Goal: Register for event/course

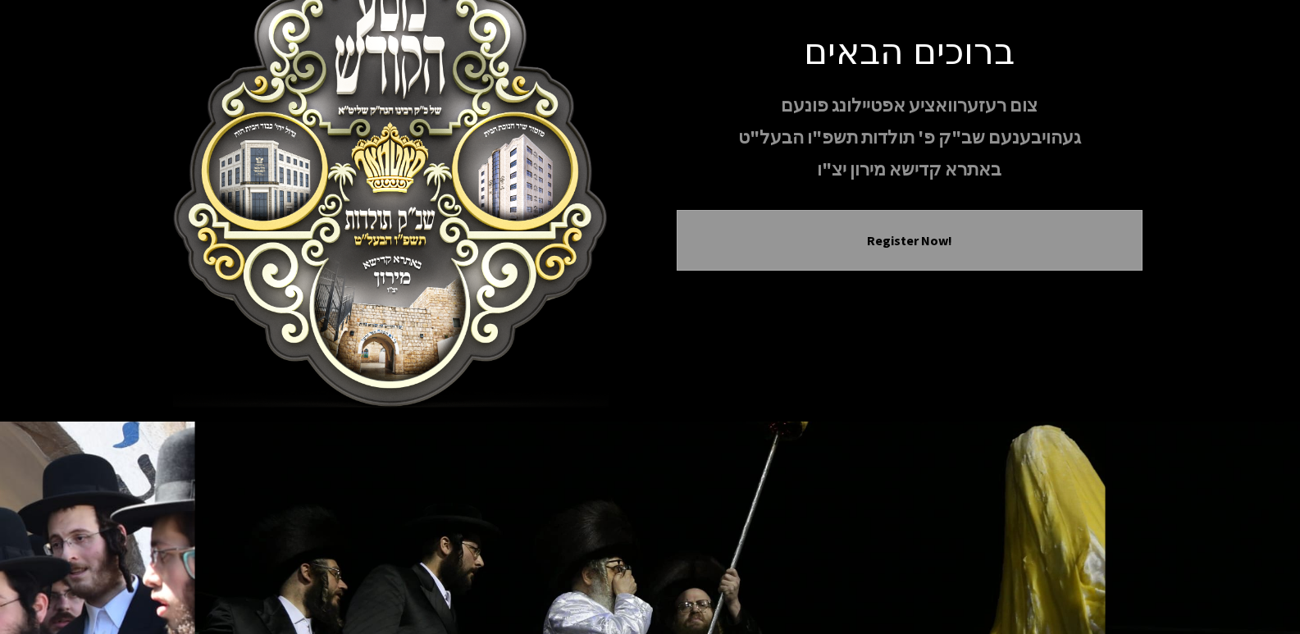
scroll to position [246, 0]
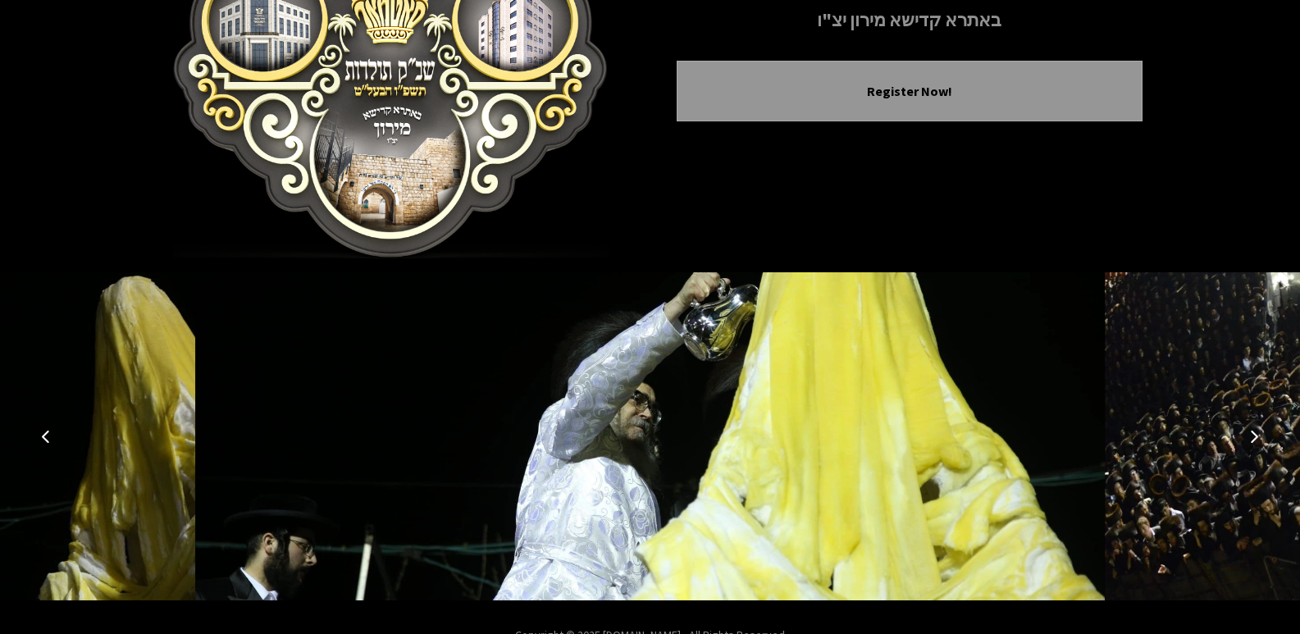
click at [46, 436] on icon "Previous image" at bounding box center [45, 436] width 13 height 13
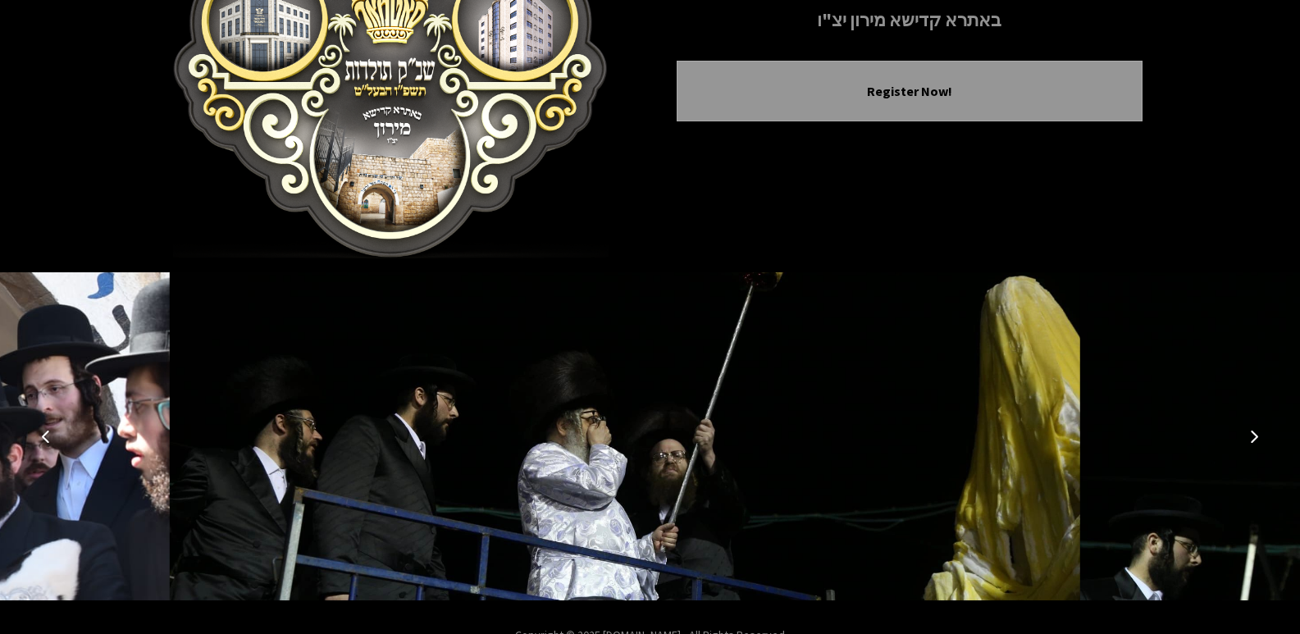
click at [46, 436] on icon "Previous image" at bounding box center [45, 436] width 13 height 13
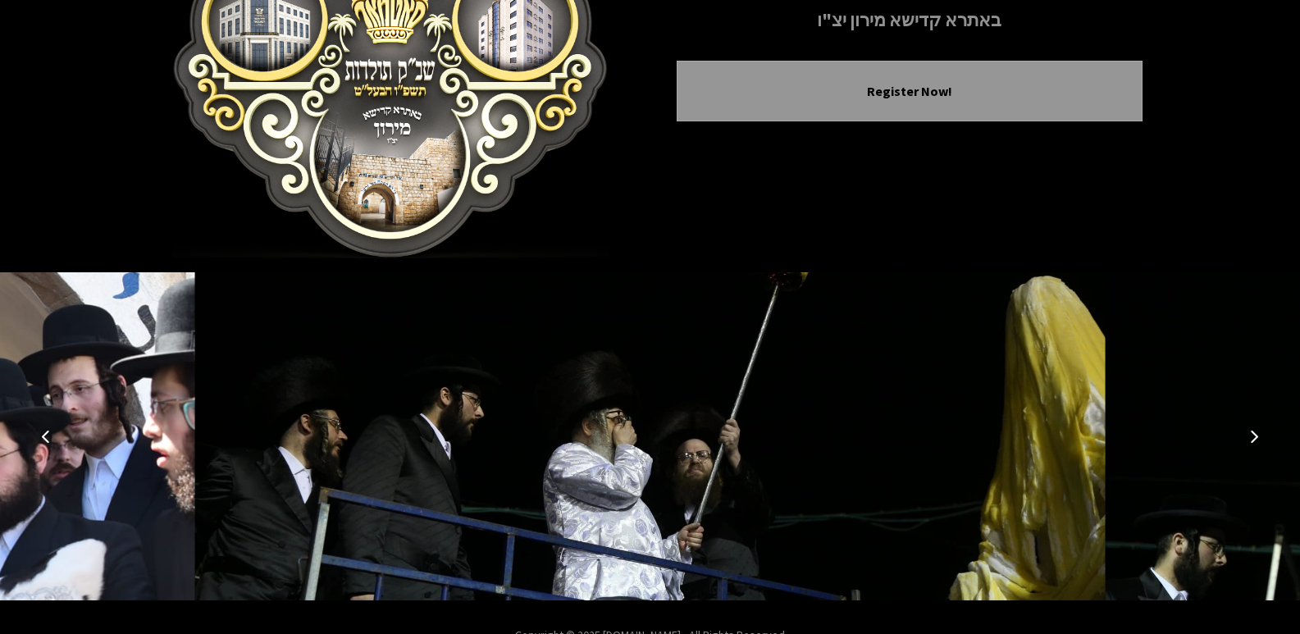
click at [46, 436] on icon "Previous image" at bounding box center [45, 436] width 13 height 13
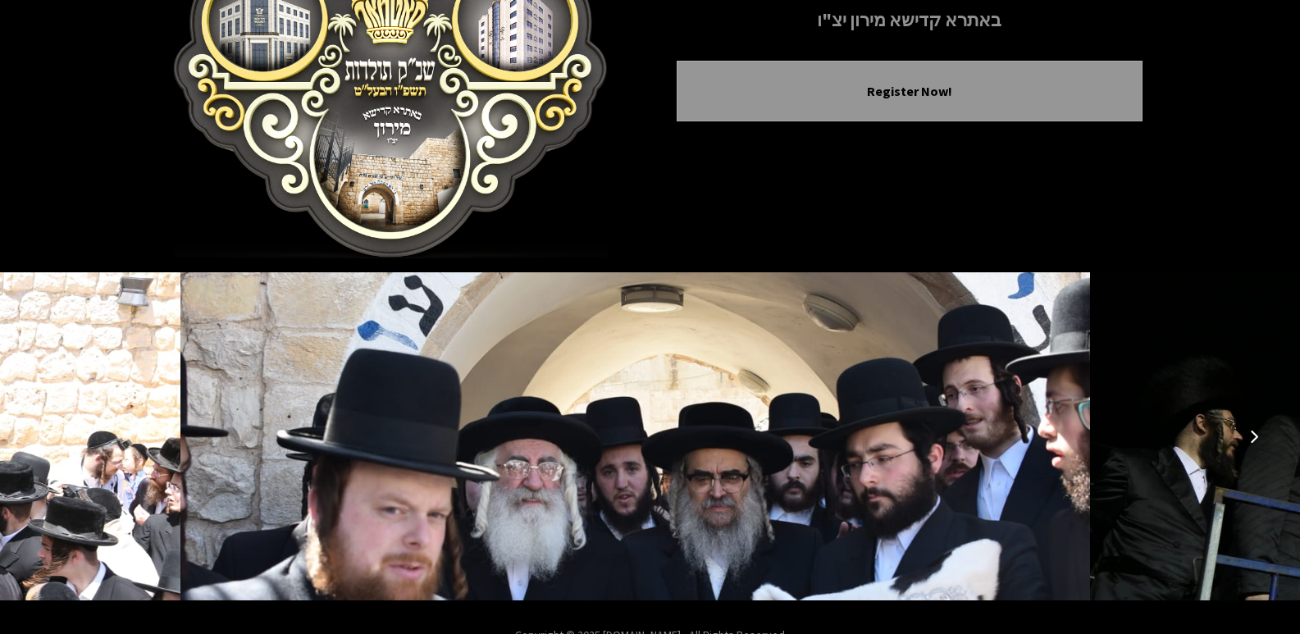
click at [46, 436] on icon "Previous image" at bounding box center [45, 436] width 13 height 13
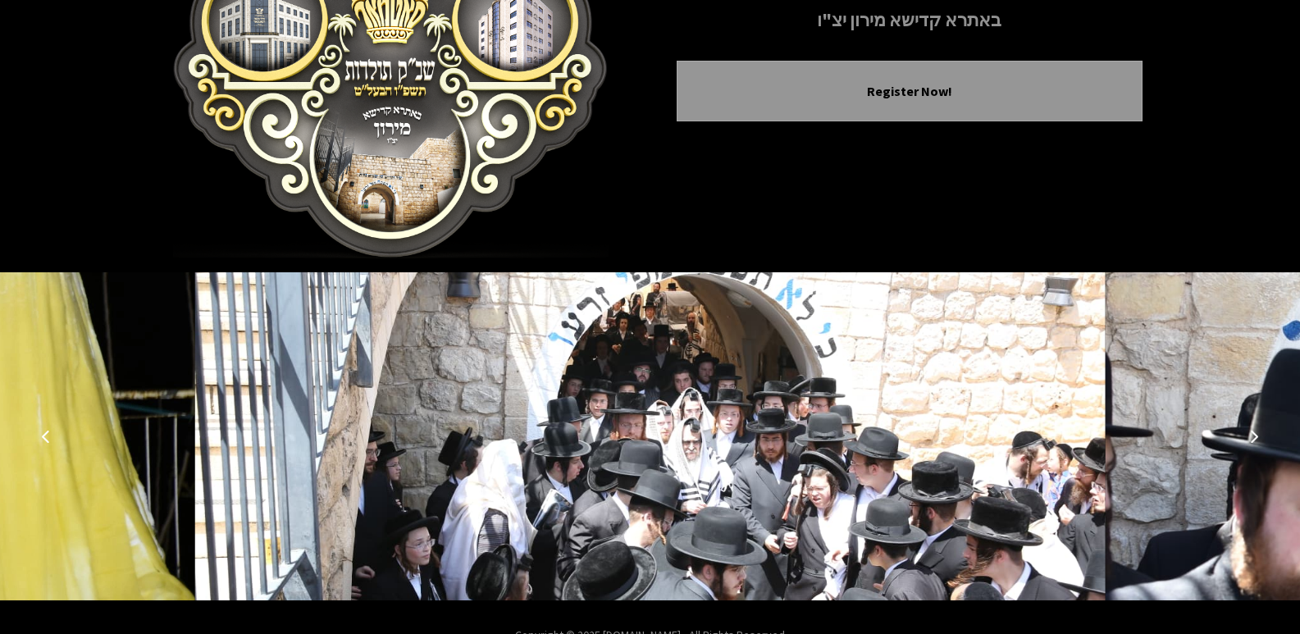
click at [46, 436] on icon "Previous image" at bounding box center [45, 436] width 13 height 13
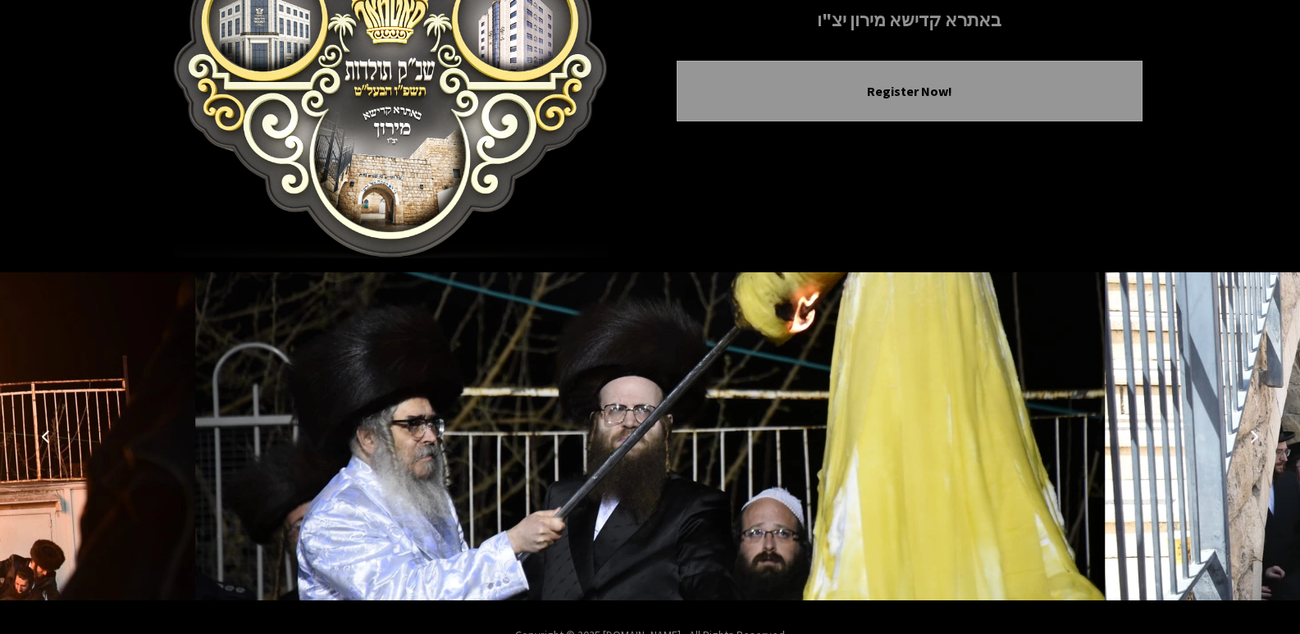
click at [1251, 448] on button "Next image" at bounding box center [1253, 436] width 39 height 39
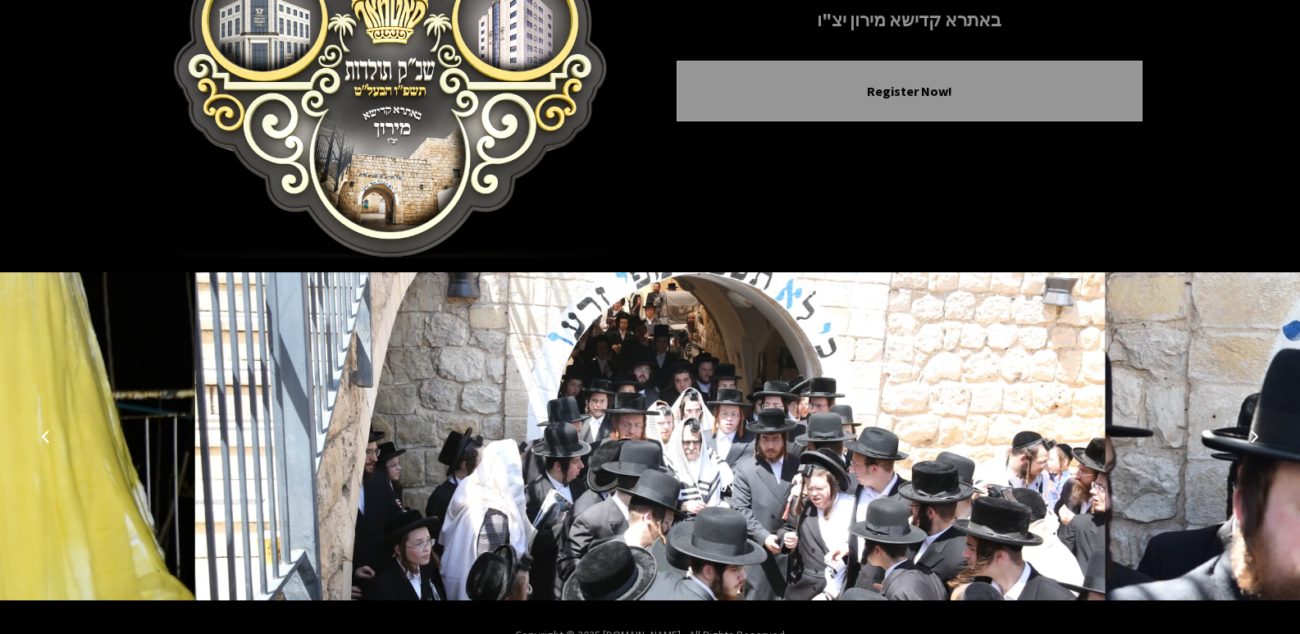
click at [40, 437] on icon "Previous image" at bounding box center [45, 436] width 13 height 13
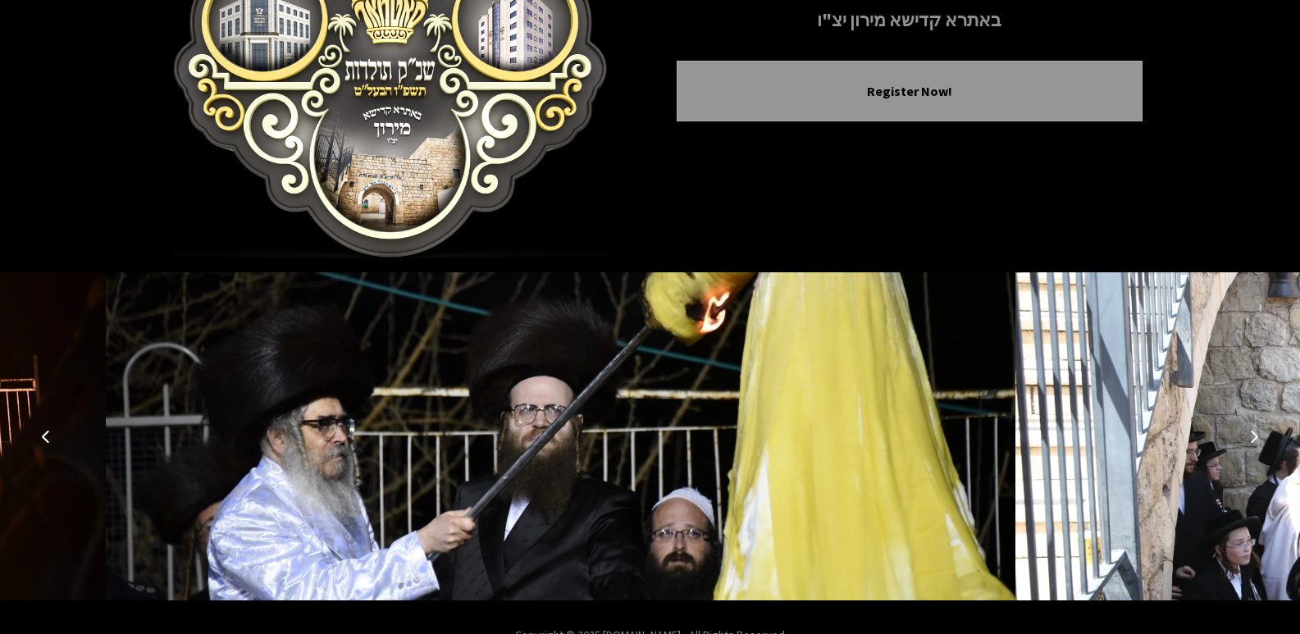
click at [40, 437] on icon "Previous image" at bounding box center [45, 436] width 13 height 13
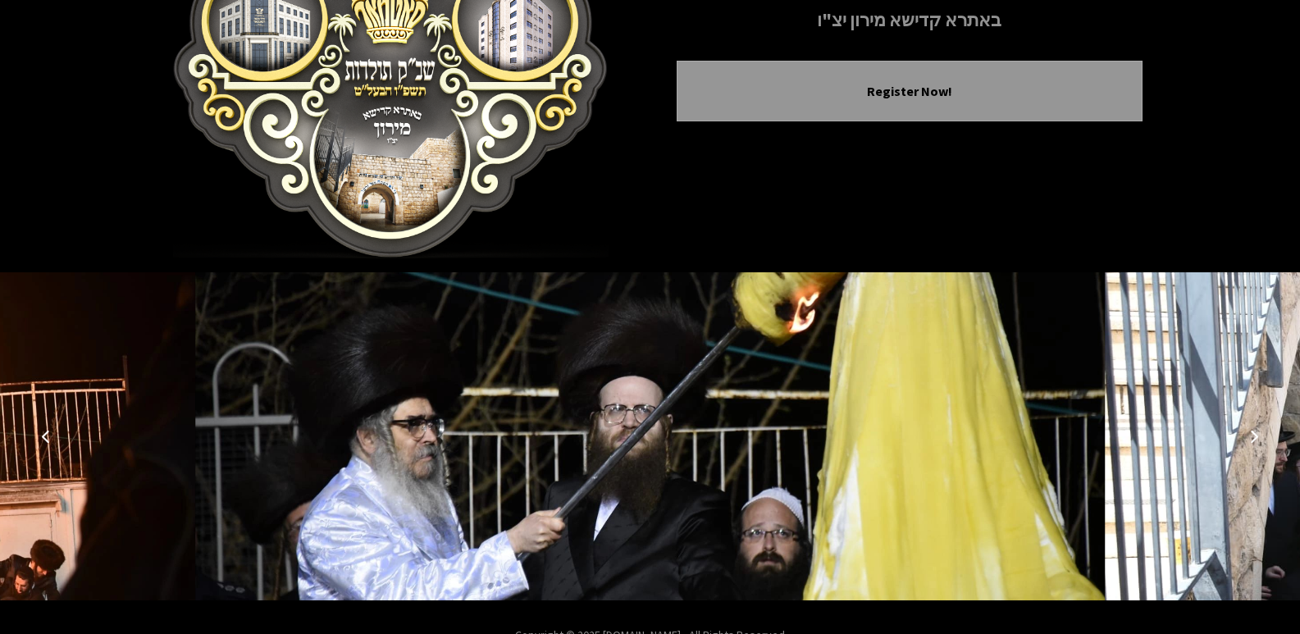
click at [40, 437] on icon "Previous image" at bounding box center [45, 436] width 13 height 13
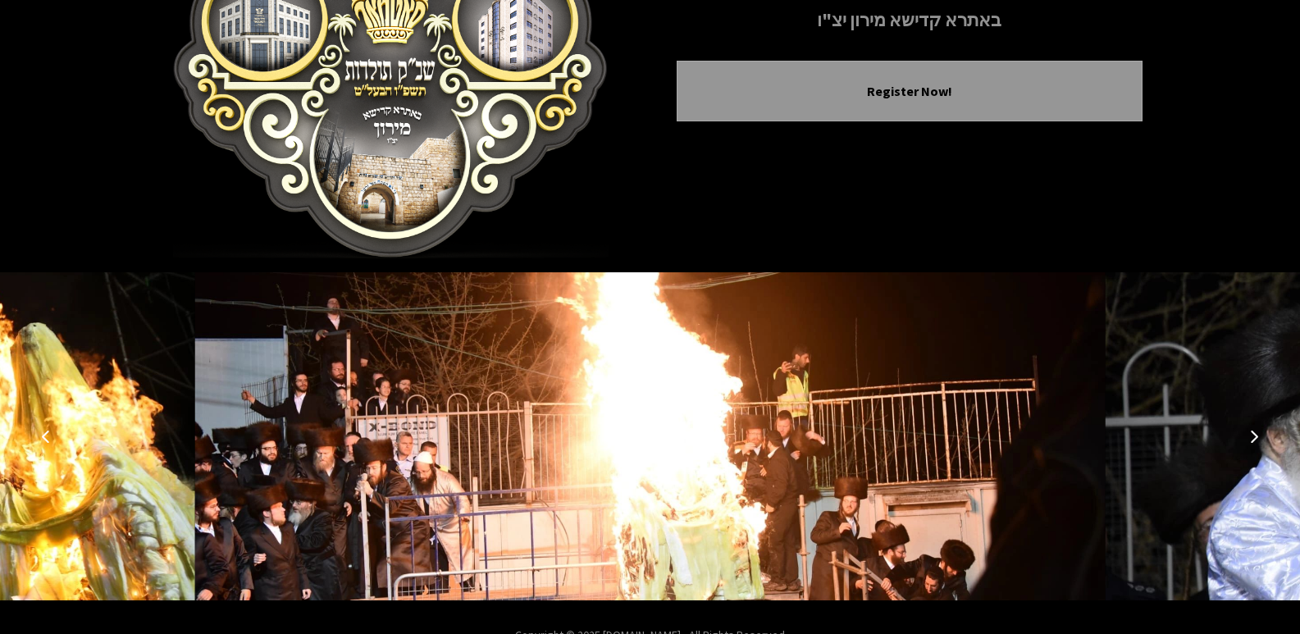
click at [41, 437] on icon "Previous image" at bounding box center [45, 436] width 13 height 13
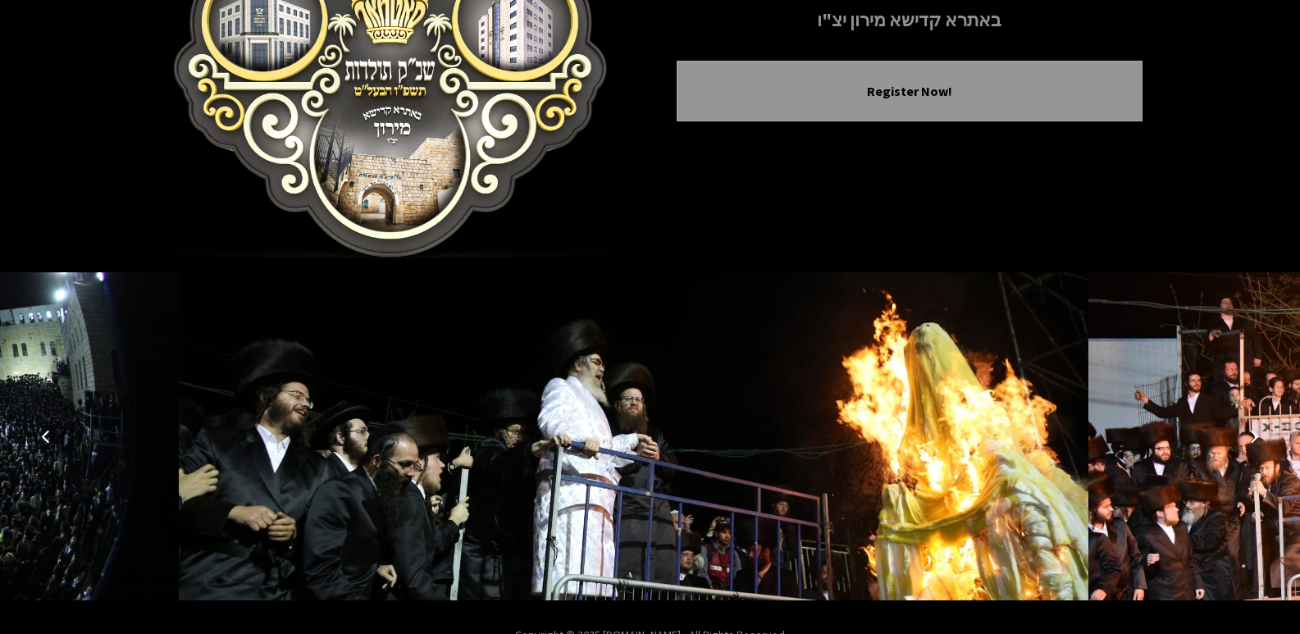
click at [41, 437] on icon "Previous image" at bounding box center [45, 436] width 13 height 13
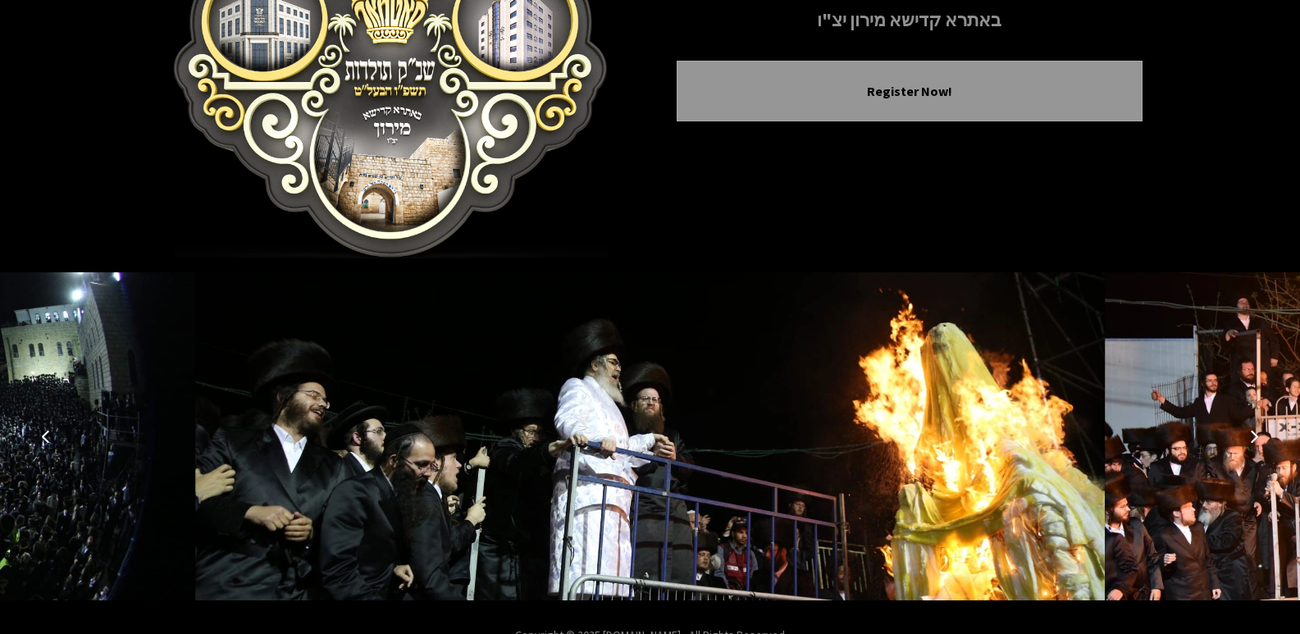
click at [41, 437] on icon "Previous image" at bounding box center [45, 436] width 13 height 13
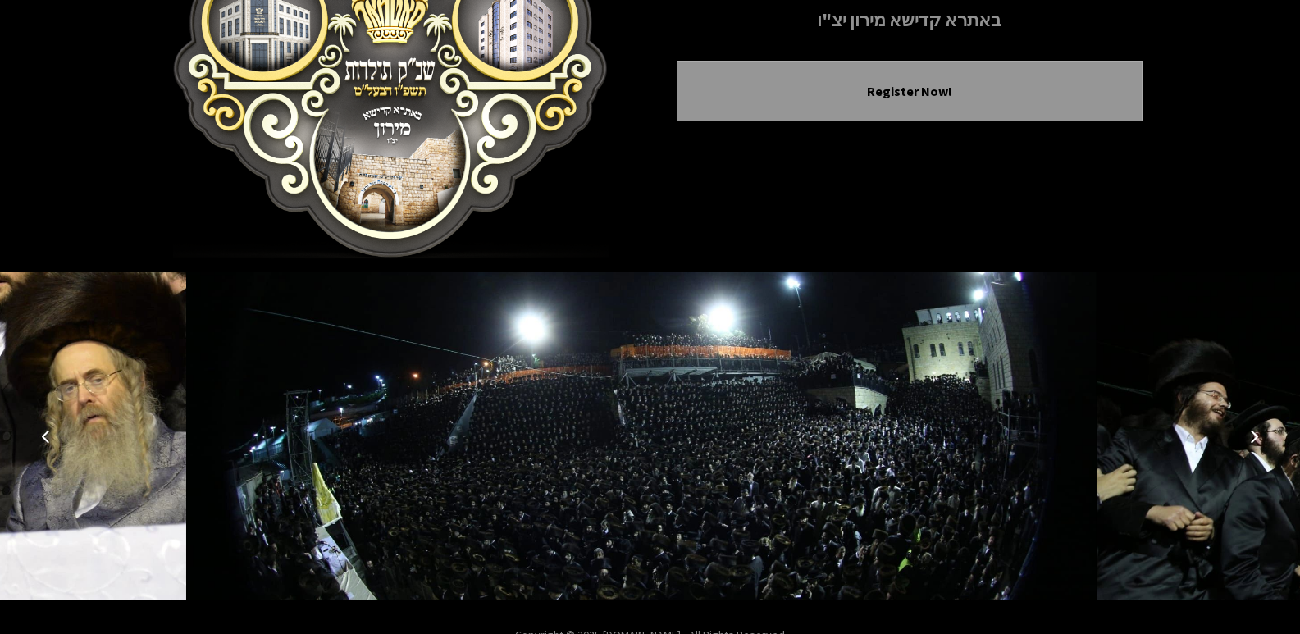
click at [41, 437] on icon "Previous image" at bounding box center [45, 436] width 13 height 13
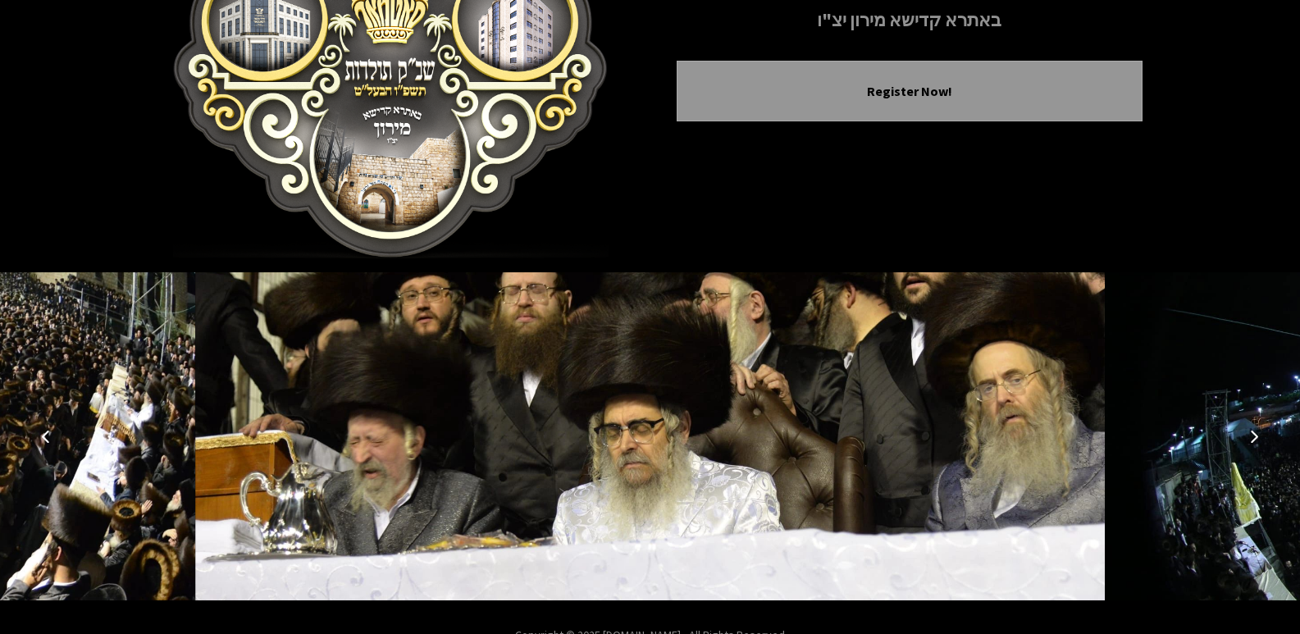
click at [41, 437] on icon "Previous image" at bounding box center [45, 436] width 13 height 13
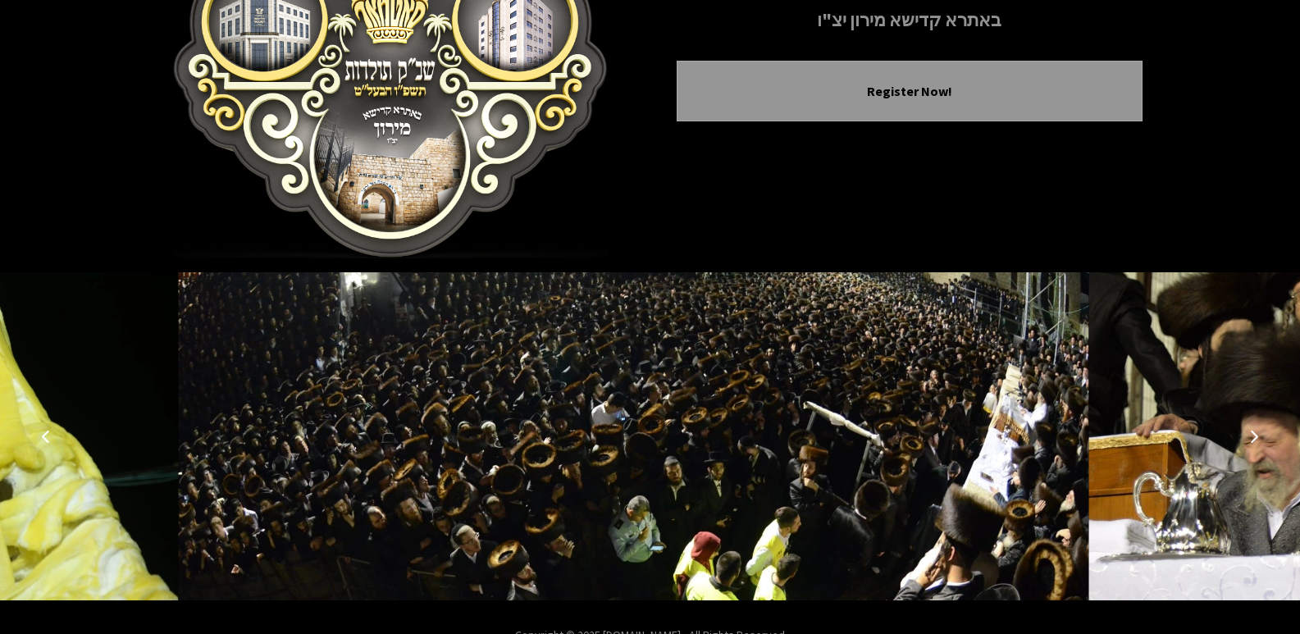
click at [41, 437] on icon "Previous image" at bounding box center [45, 436] width 13 height 13
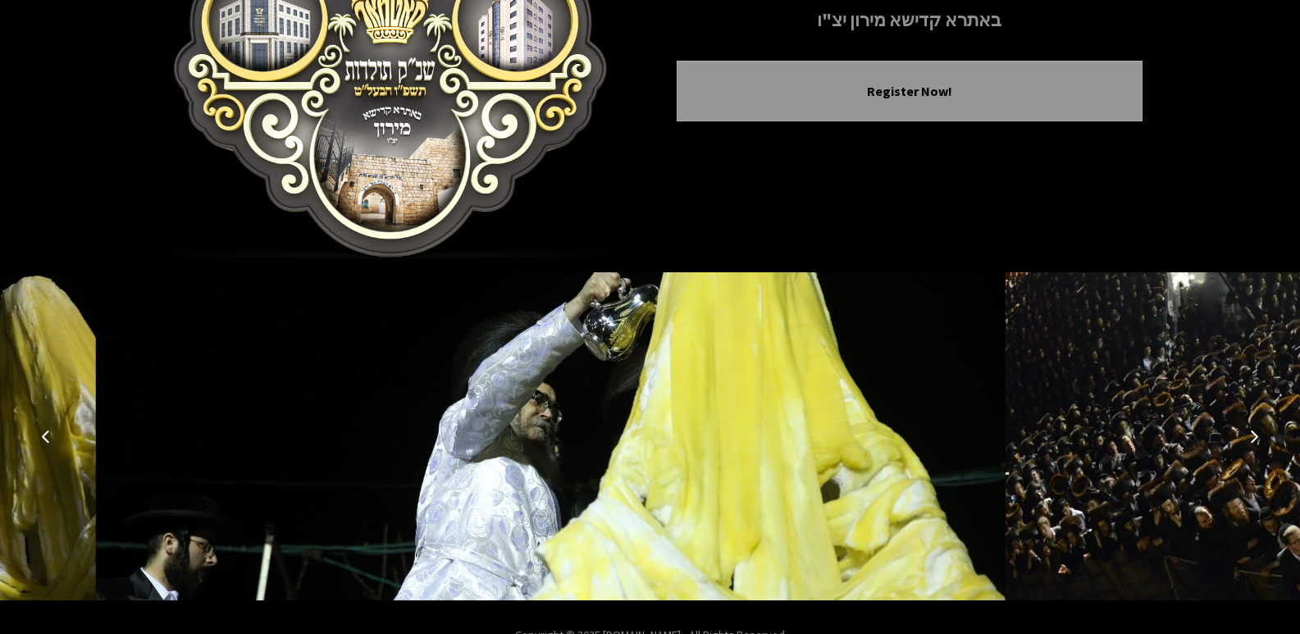
click at [41, 437] on icon "Previous image" at bounding box center [45, 436] width 13 height 13
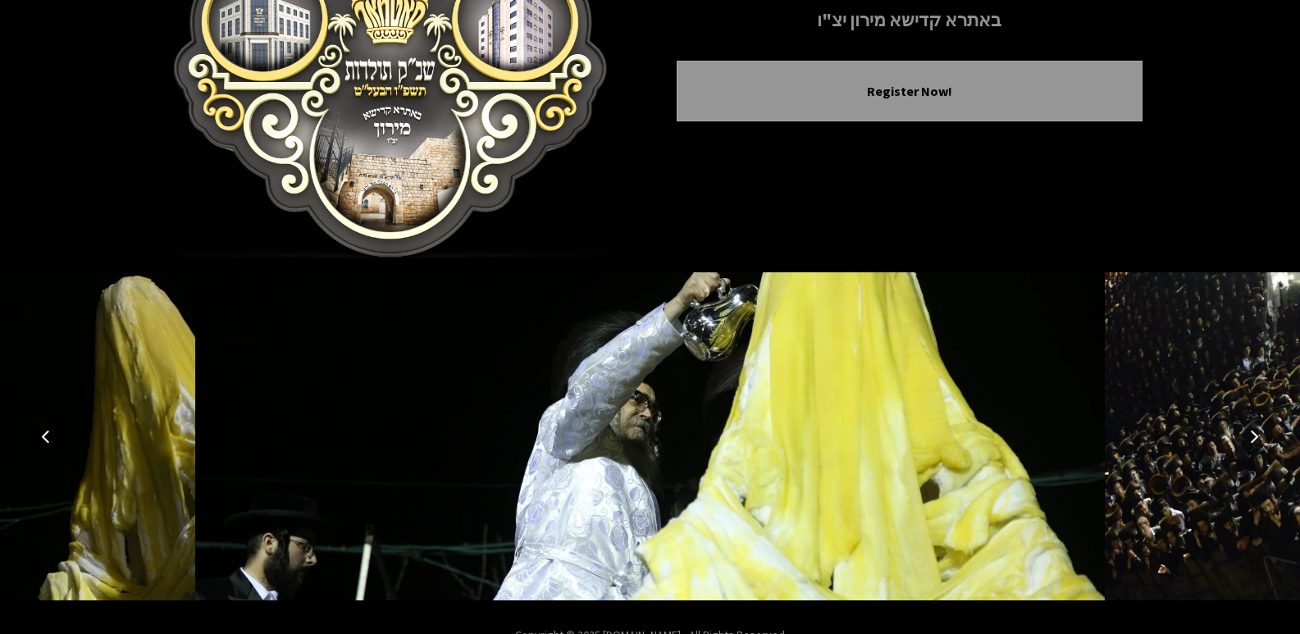
click at [41, 437] on icon "Previous image" at bounding box center [45, 436] width 13 height 13
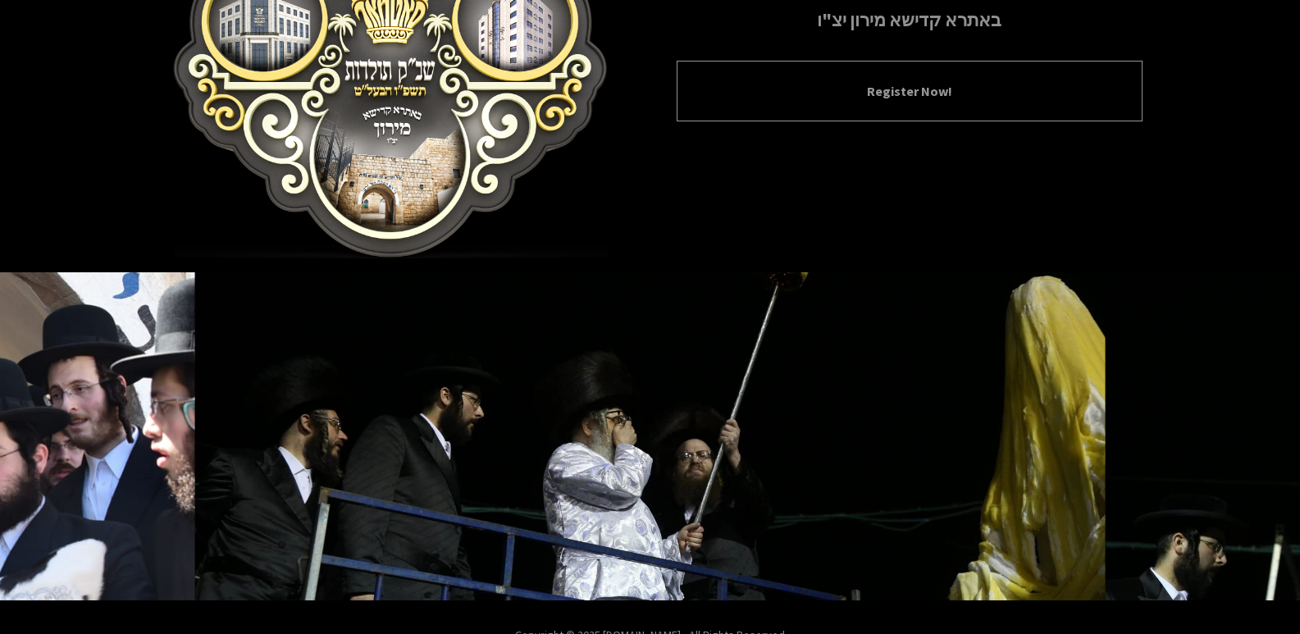
click at [1037, 98] on button "Register Now!" at bounding box center [909, 91] width 425 height 20
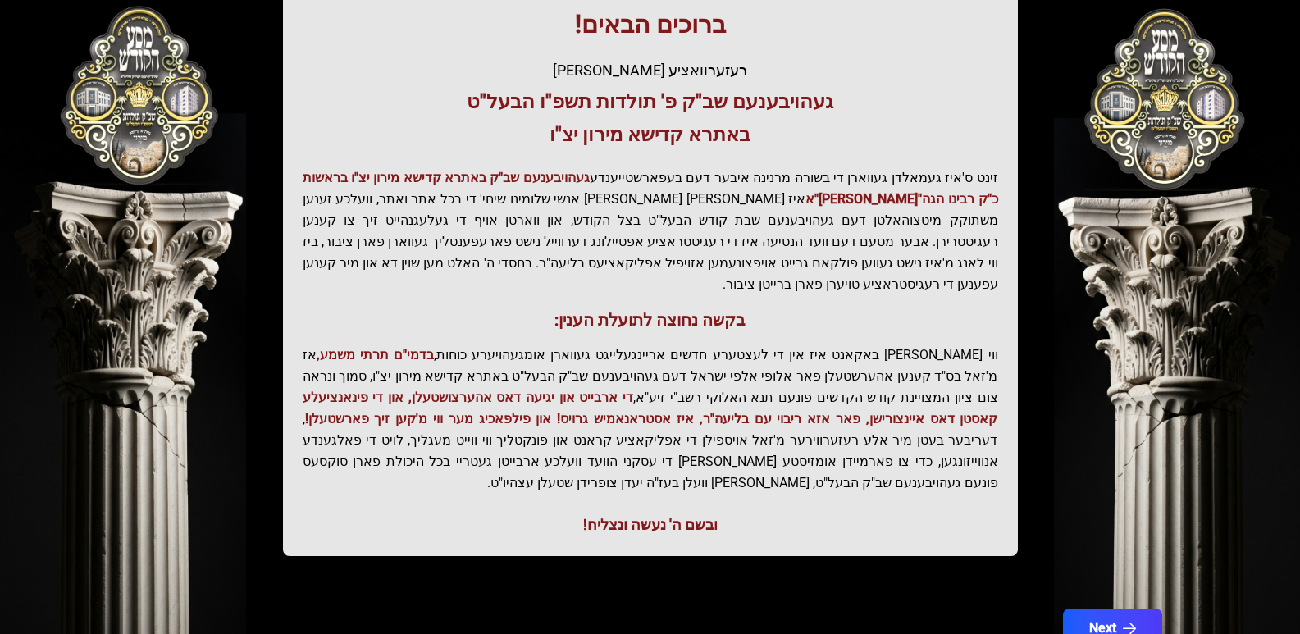
scroll to position [316, 0]
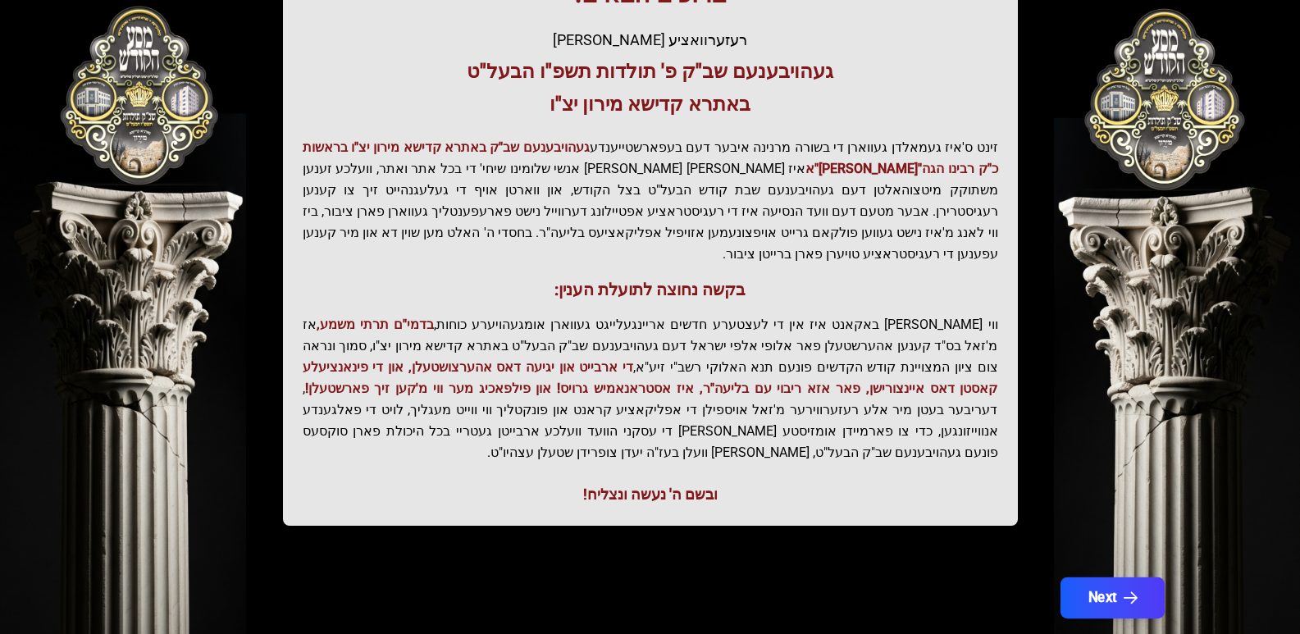
click at [1092, 577] on button "Next" at bounding box center [1111, 597] width 104 height 41
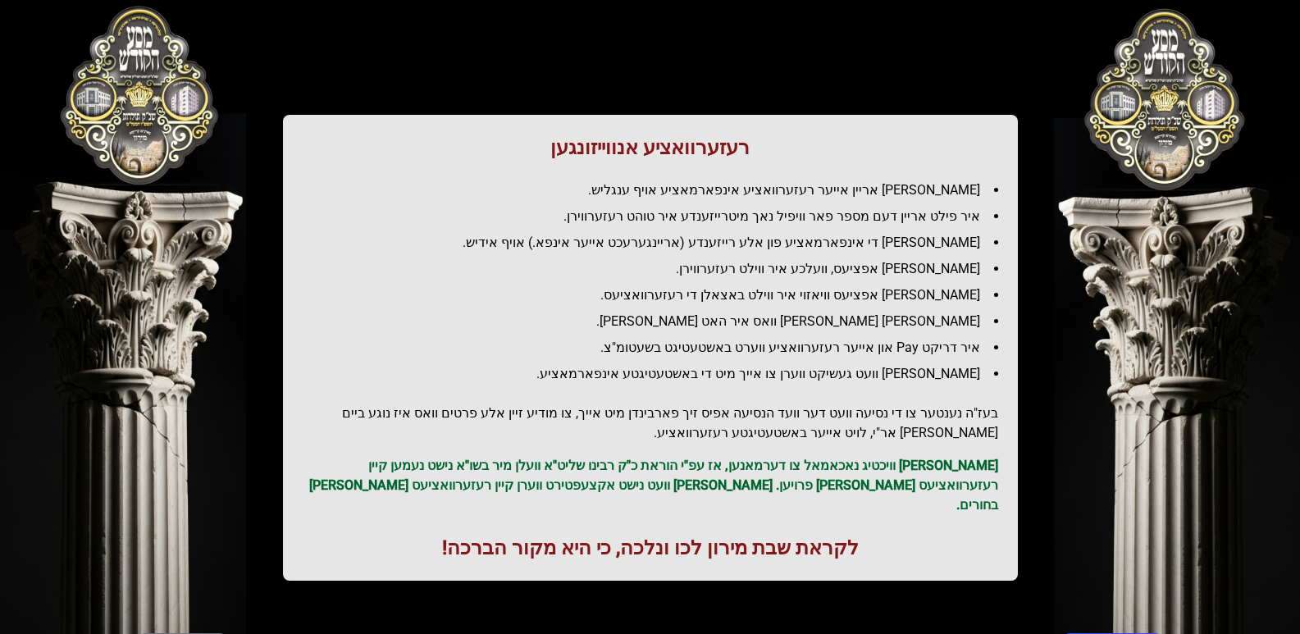
scroll to position [160, 0]
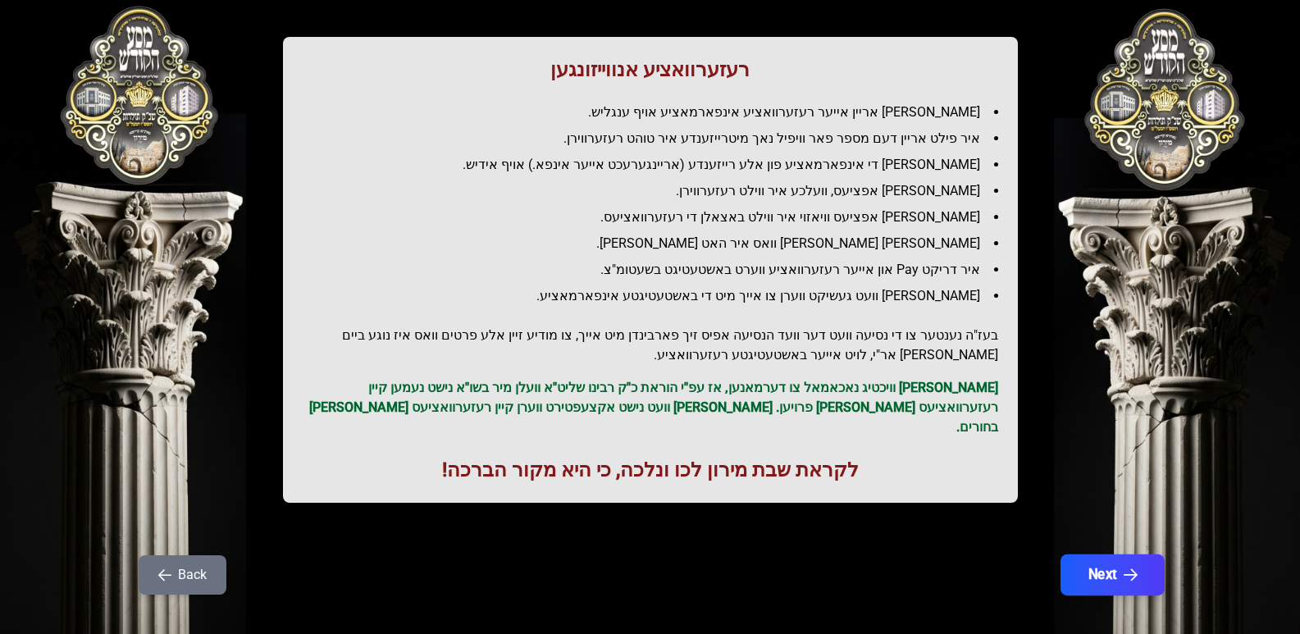
click at [1132, 568] on icon "button" at bounding box center [1129, 575] width 14 height 14
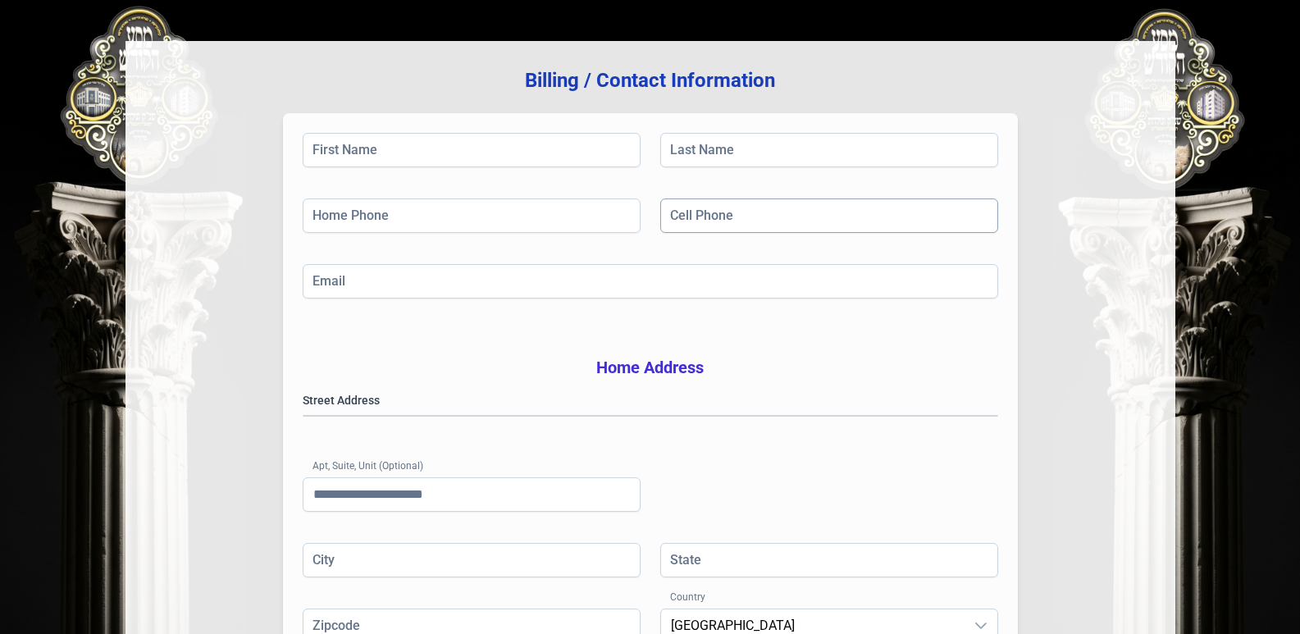
scroll to position [381, 0]
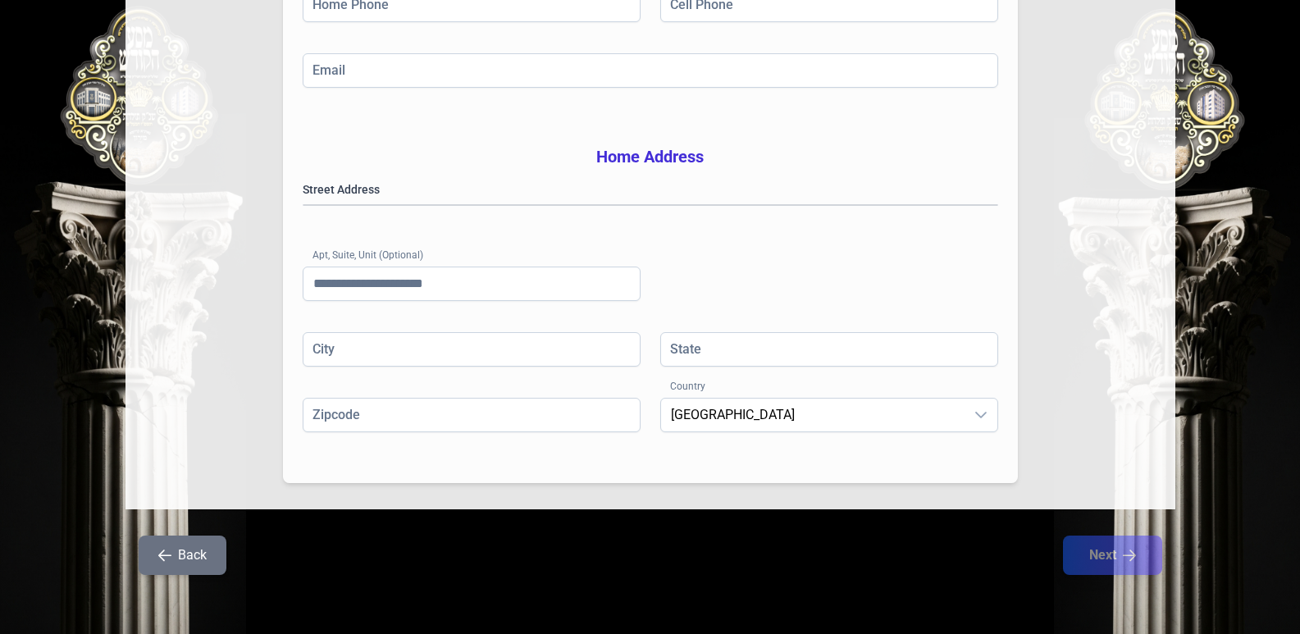
click at [174, 559] on button "Back" at bounding box center [183, 554] width 88 height 39
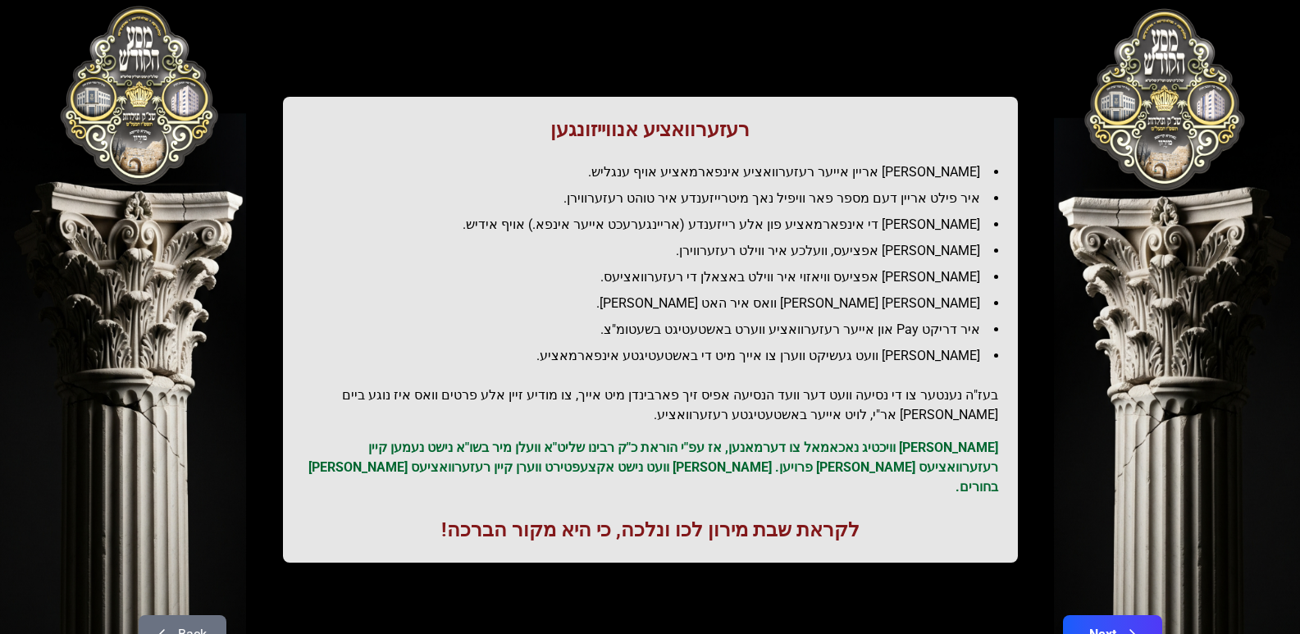
scroll to position [160, 0]
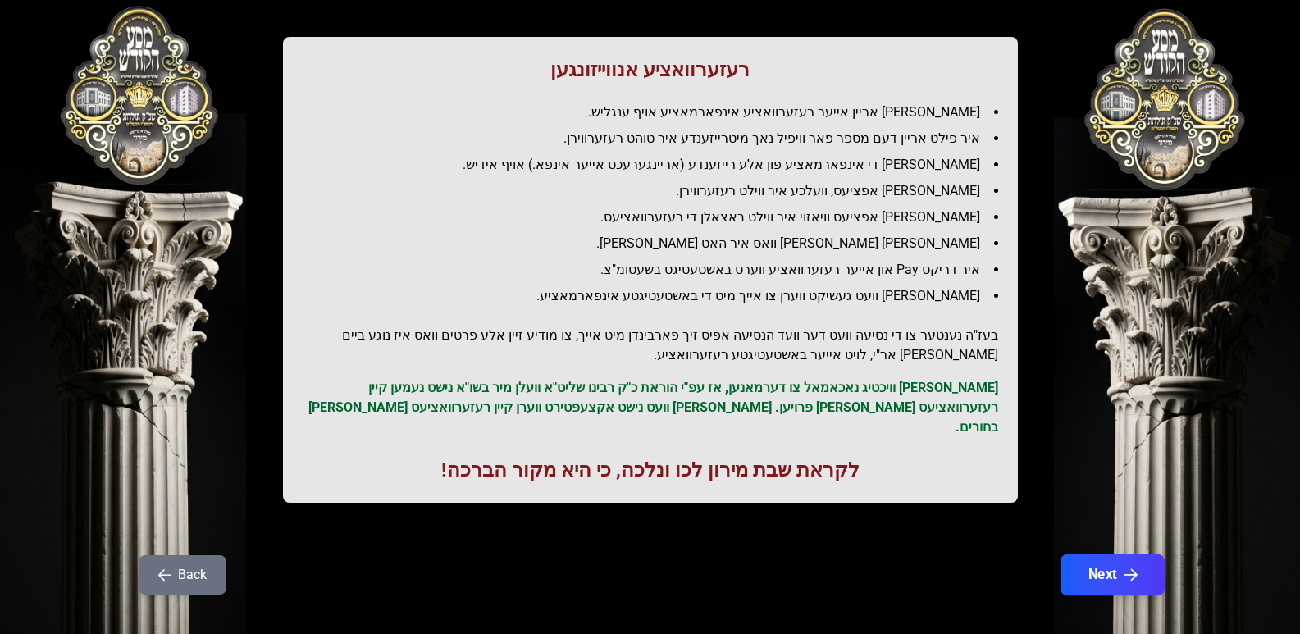
click at [1125, 568] on icon "button" at bounding box center [1129, 575] width 14 height 14
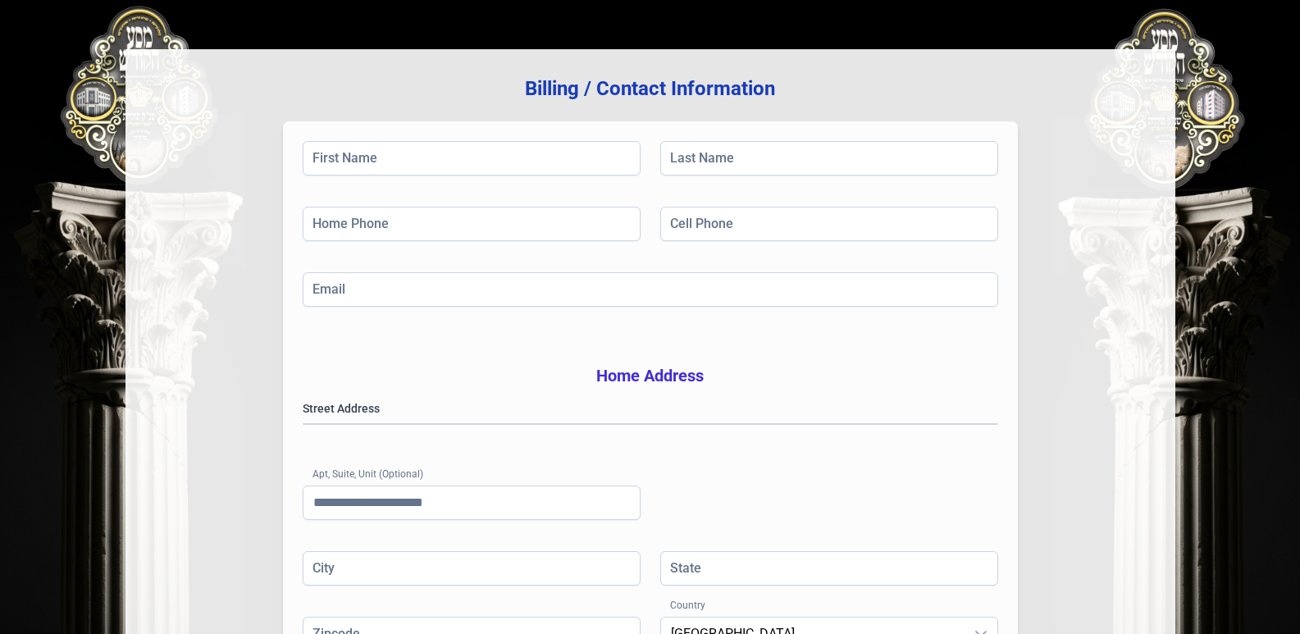
scroll to position [0, 0]
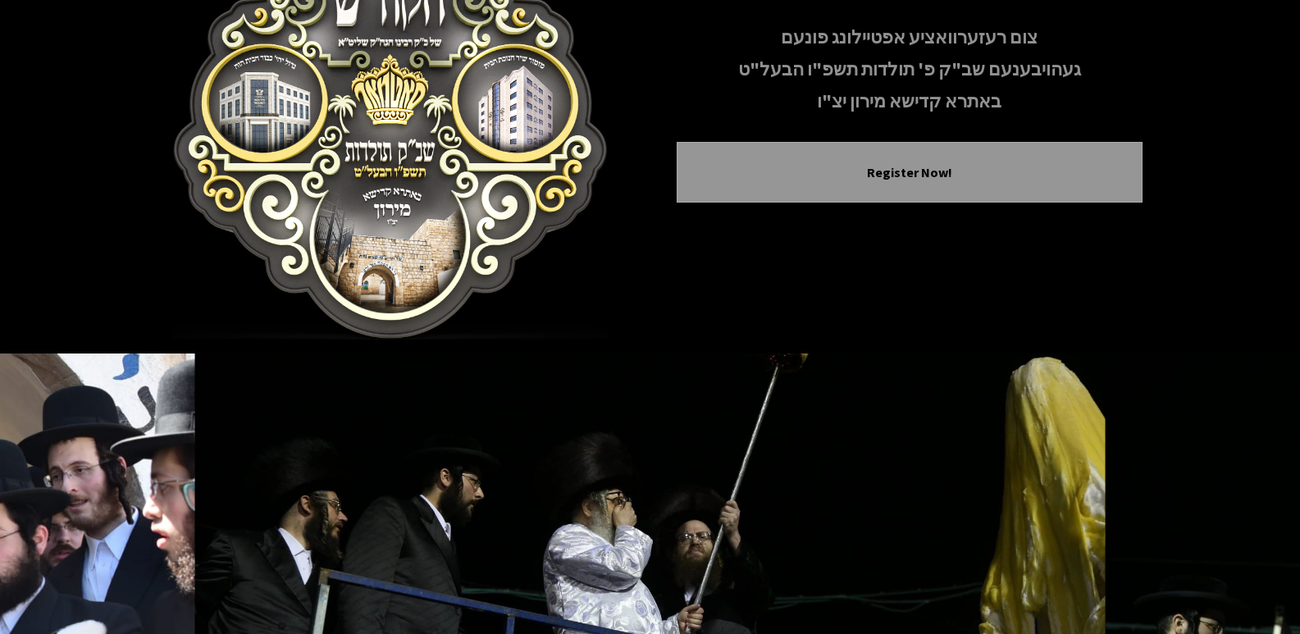
scroll to position [282, 0]
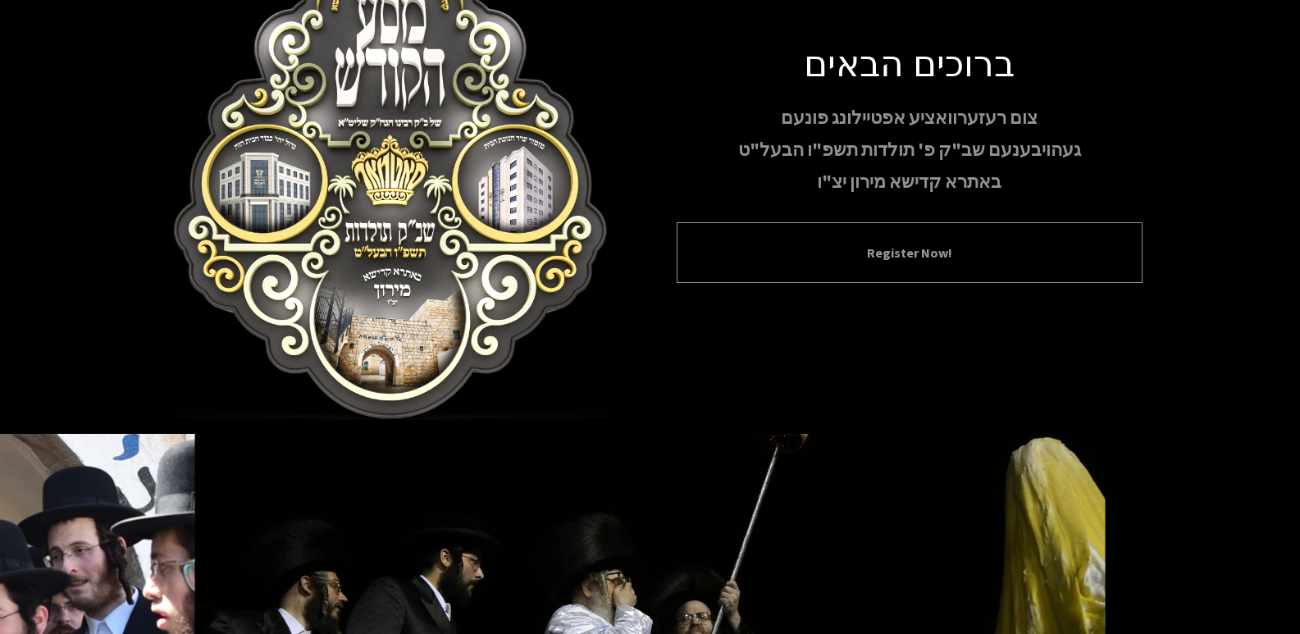
scroll to position [164, 0]
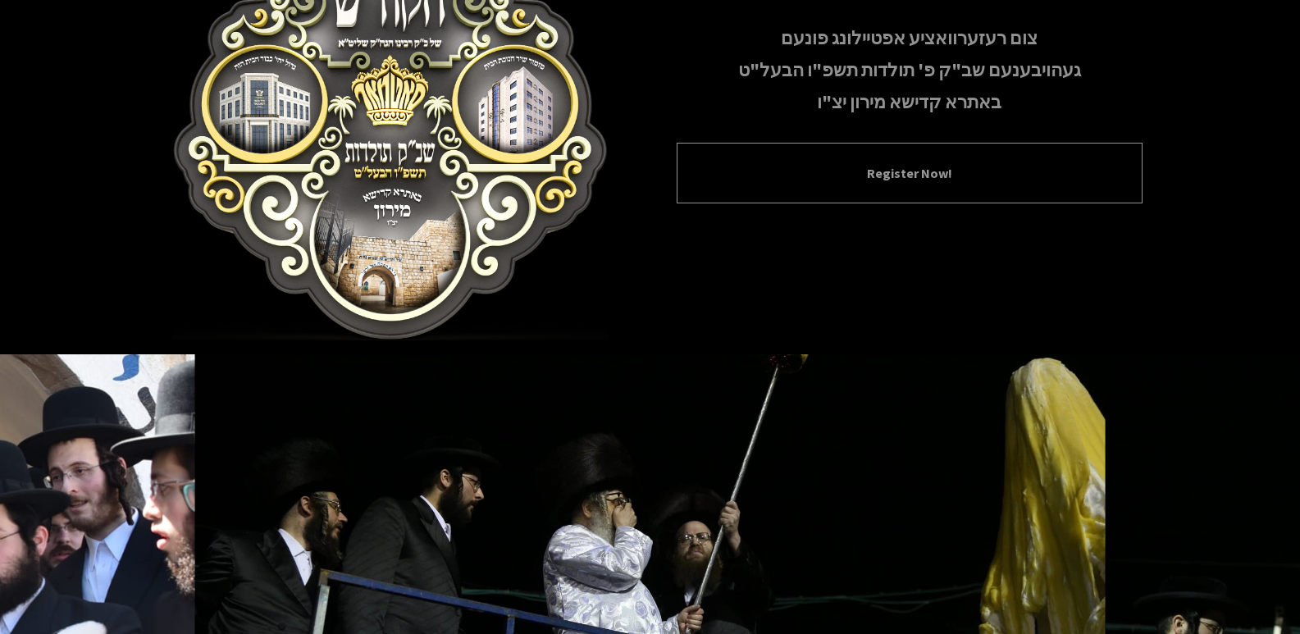
click at [853, 183] on button "Register Now!" at bounding box center [909, 173] width 425 height 20
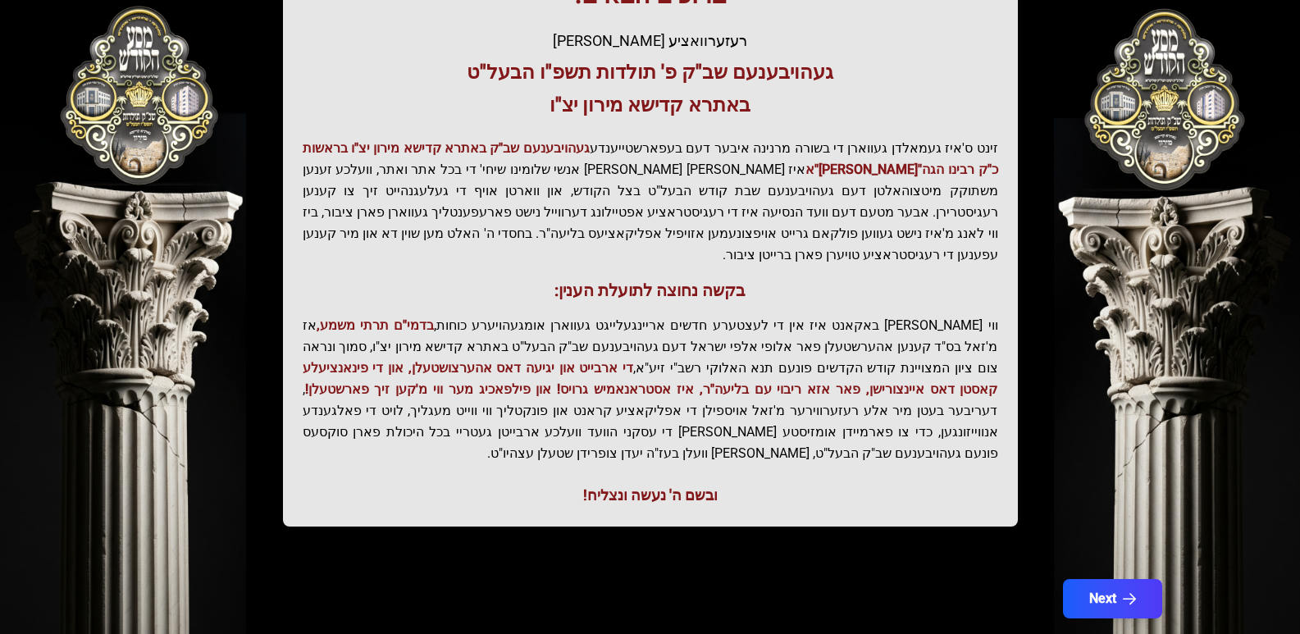
scroll to position [316, 0]
